Goal: Check status: Check status

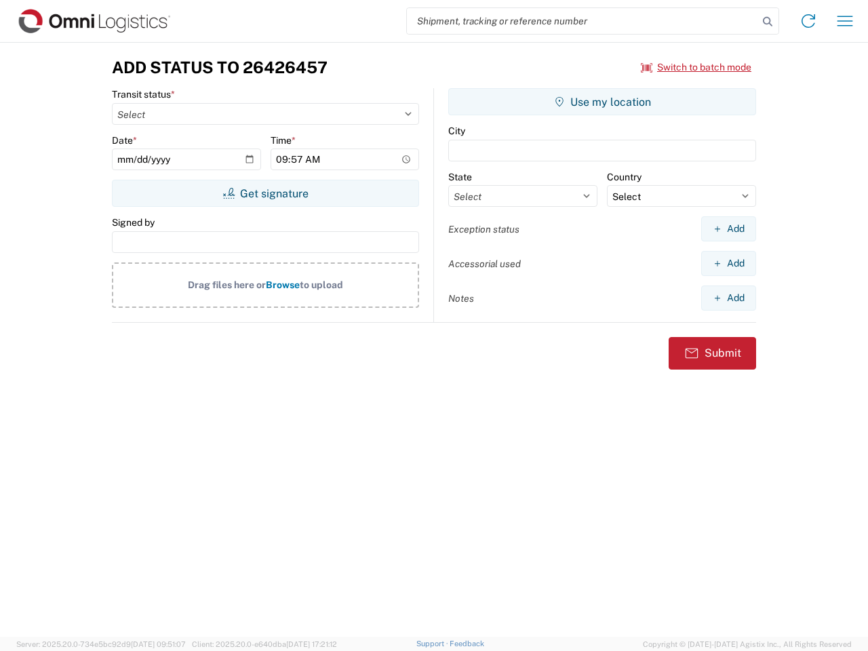
click at [582, 21] on input "search" at bounding box center [582, 21] width 351 height 26
click at [767, 22] on icon at bounding box center [767, 21] width 19 height 19
click at [808, 21] on icon at bounding box center [808, 21] width 22 height 22
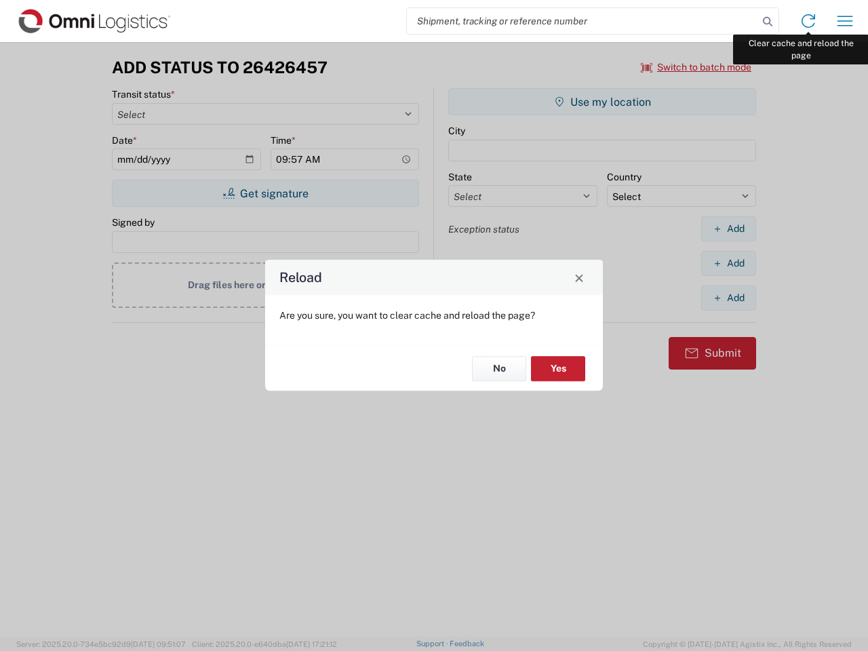
click at [845, 21] on div "Reload Are you sure, you want to clear cache and reload the page? No Yes" at bounding box center [434, 325] width 868 height 651
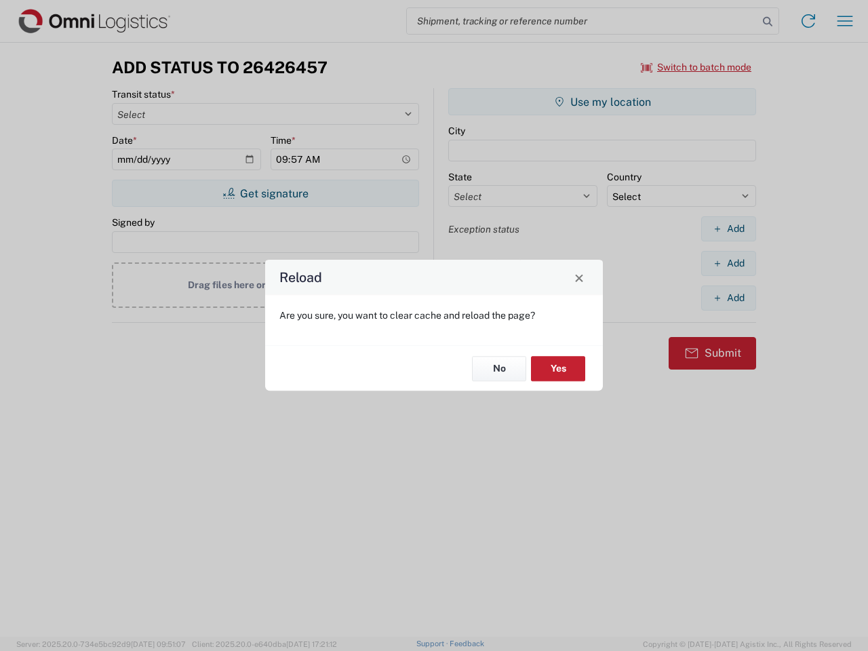
click at [696, 67] on div "Reload Are you sure, you want to clear cache and reload the page? No Yes" at bounding box center [434, 325] width 868 height 651
click at [265, 193] on div "Reload Are you sure, you want to clear cache and reload the page? No Yes" at bounding box center [434, 325] width 868 height 651
click at [602, 102] on div "Reload Are you sure, you want to clear cache and reload the page? No Yes" at bounding box center [434, 325] width 868 height 651
click at [728, 228] on div "Reload Are you sure, you want to clear cache and reload the page? No Yes" at bounding box center [434, 325] width 868 height 651
click at [728, 263] on div "Reload Are you sure, you want to clear cache and reload the page? No Yes" at bounding box center [434, 325] width 868 height 651
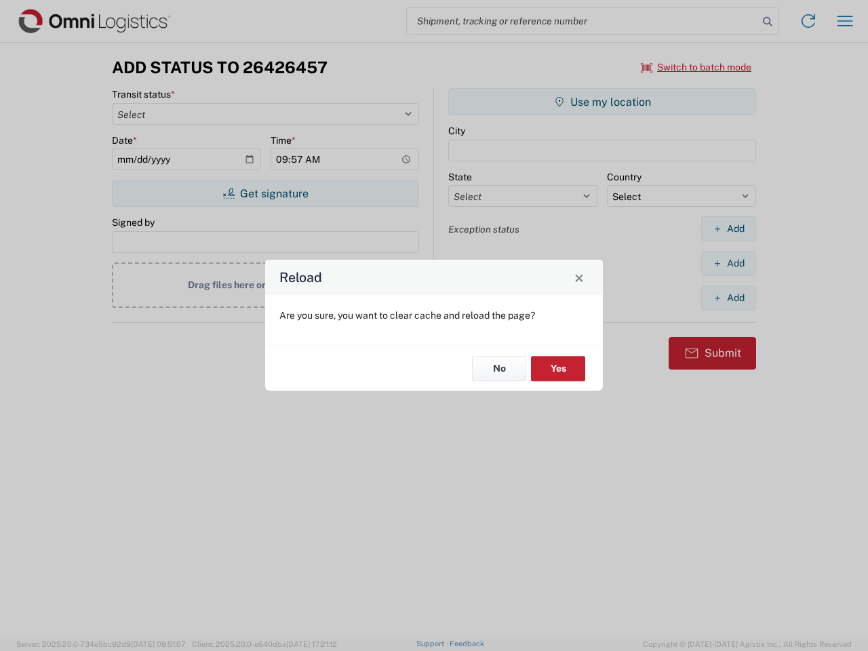
click at [728, 298] on div "Reload Are you sure, you want to clear cache and reload the page? No Yes" at bounding box center [434, 325] width 868 height 651
